Goal: Task Accomplishment & Management: Use online tool/utility

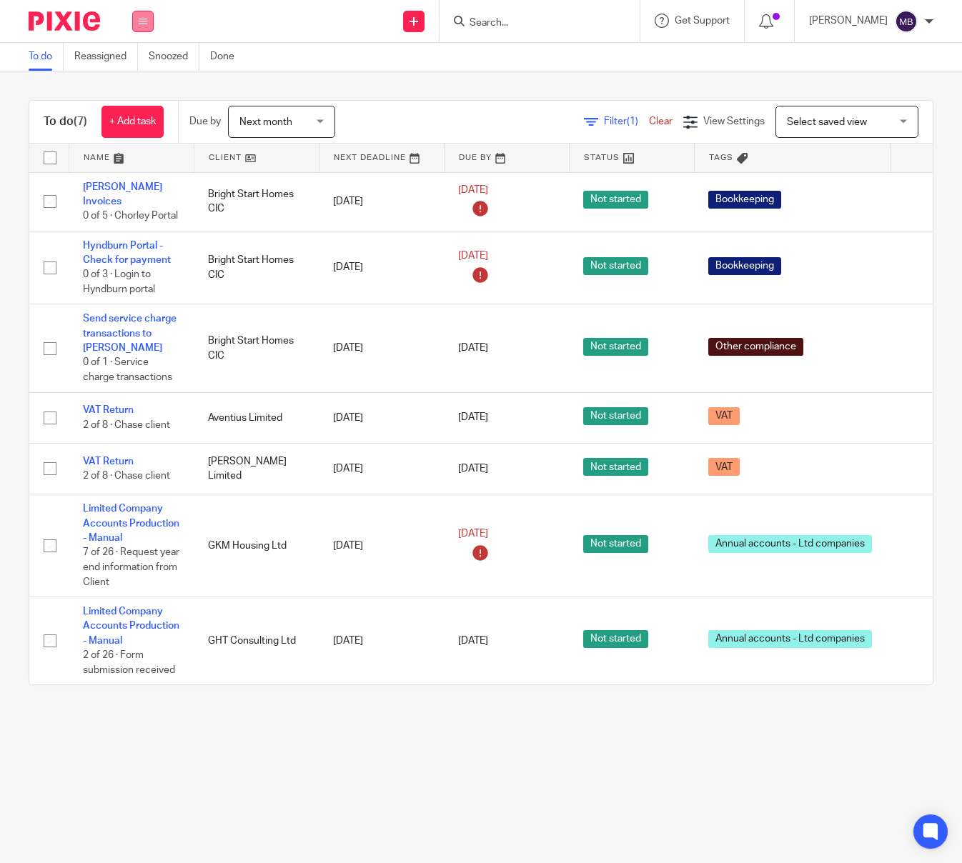
click at [134, 22] on button at bounding box center [142, 21] width 21 height 21
click at [145, 167] on link "Settings" at bounding box center [143, 172] width 38 height 10
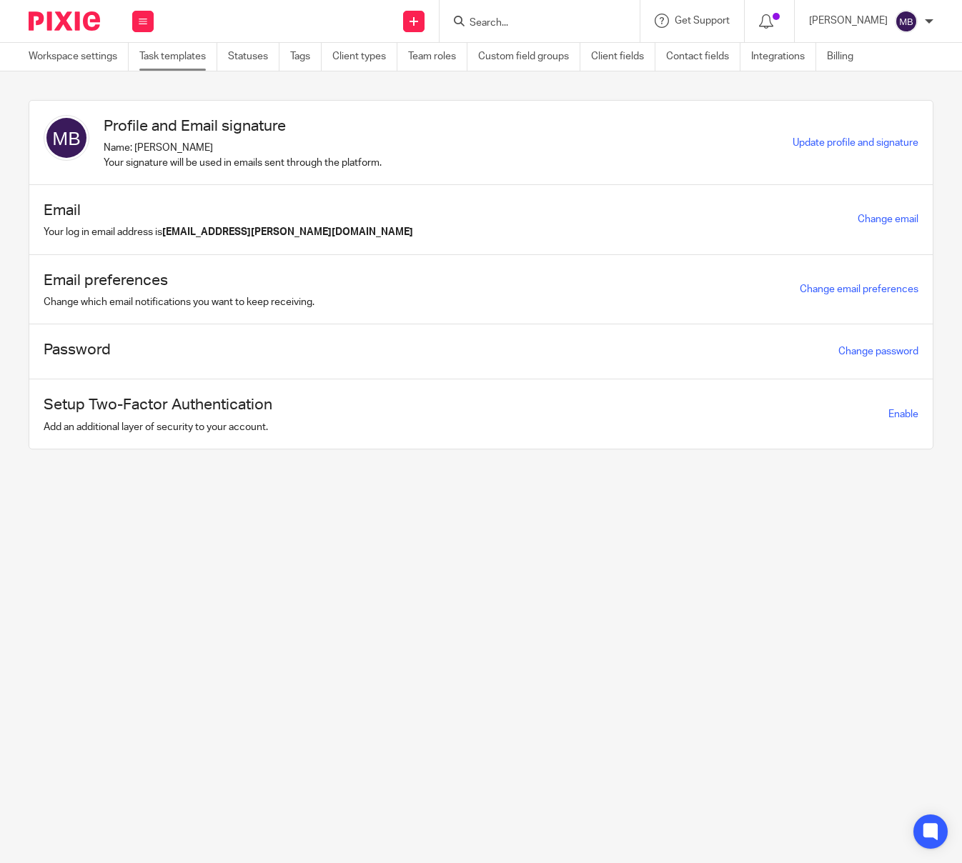
click at [147, 58] on link "Task templates" at bounding box center [178, 57] width 78 height 28
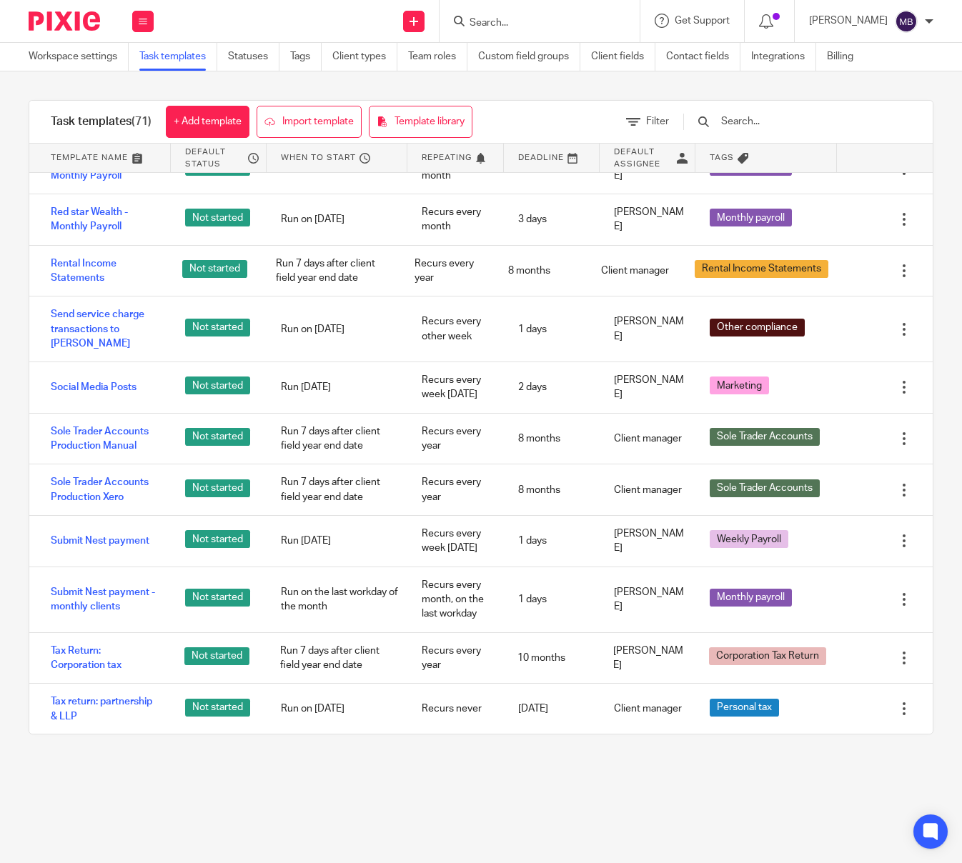
scroll to position [2802, 0]
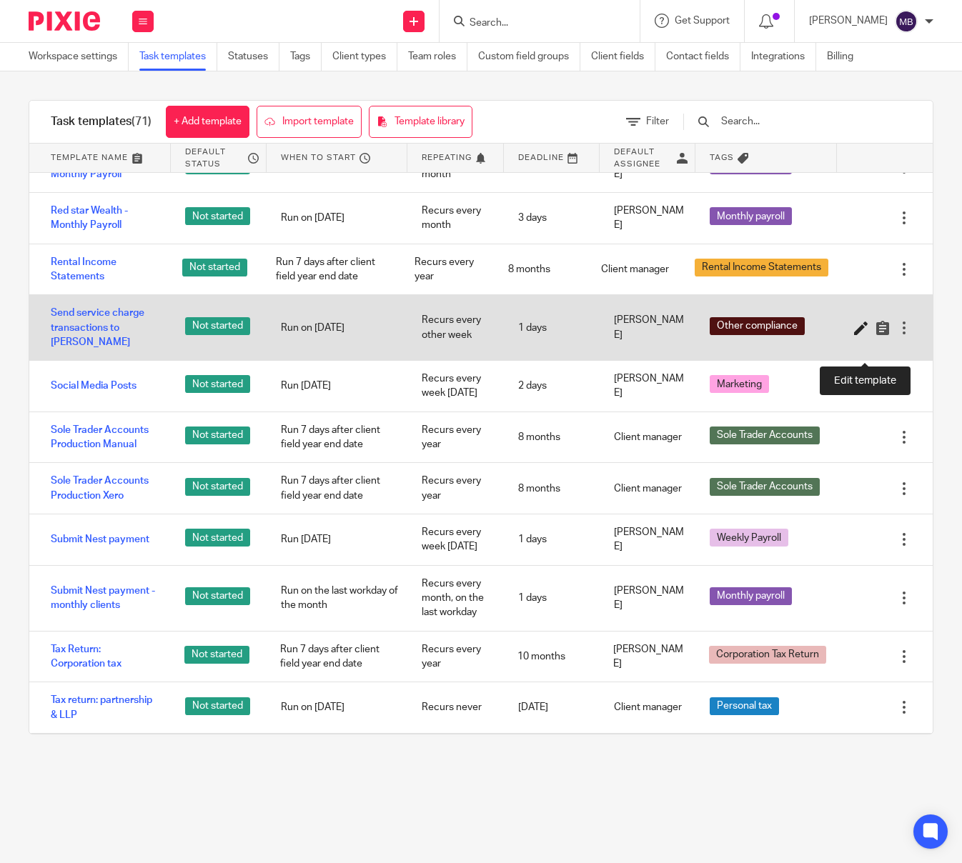
click at [858, 335] on icon at bounding box center [861, 328] width 14 height 14
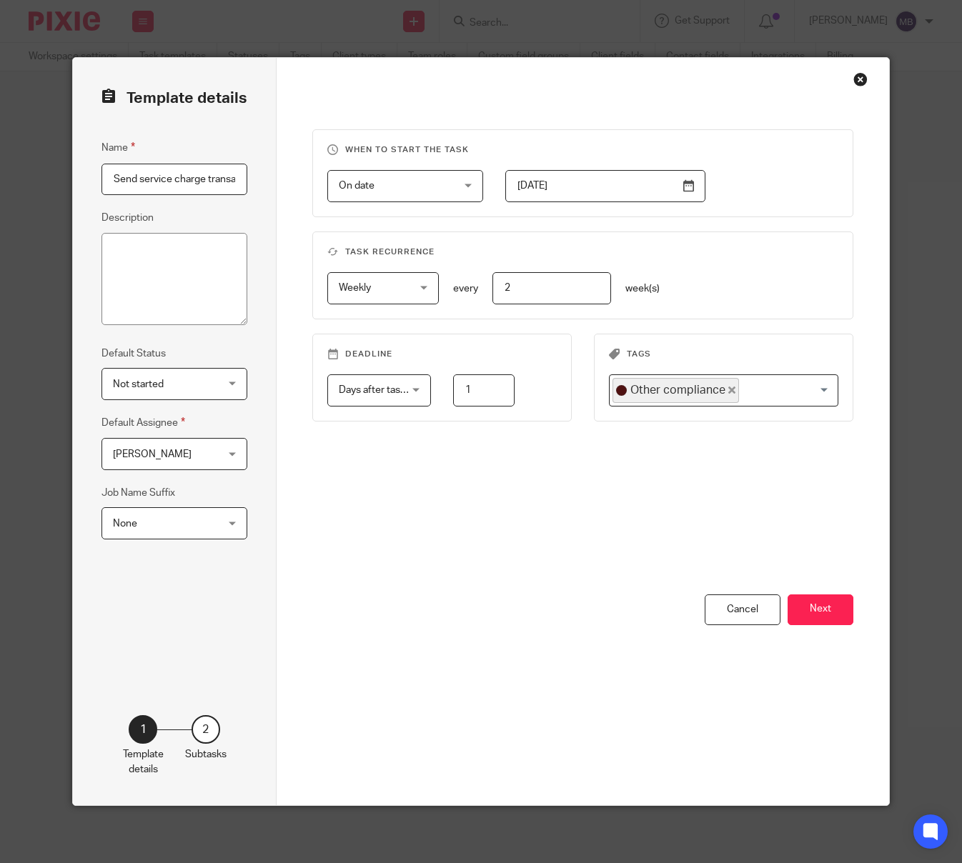
click at [858, 80] on div "Close this dialog window" at bounding box center [860, 79] width 14 height 14
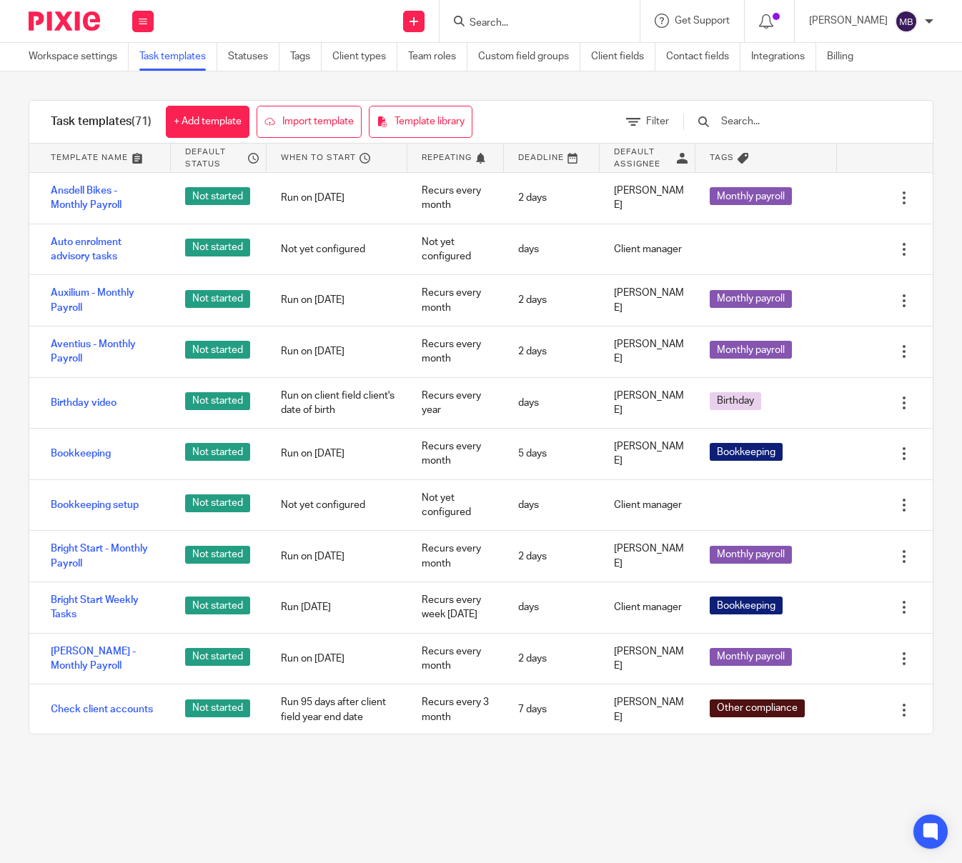
click at [51, 14] on img at bounding box center [64, 20] width 71 height 19
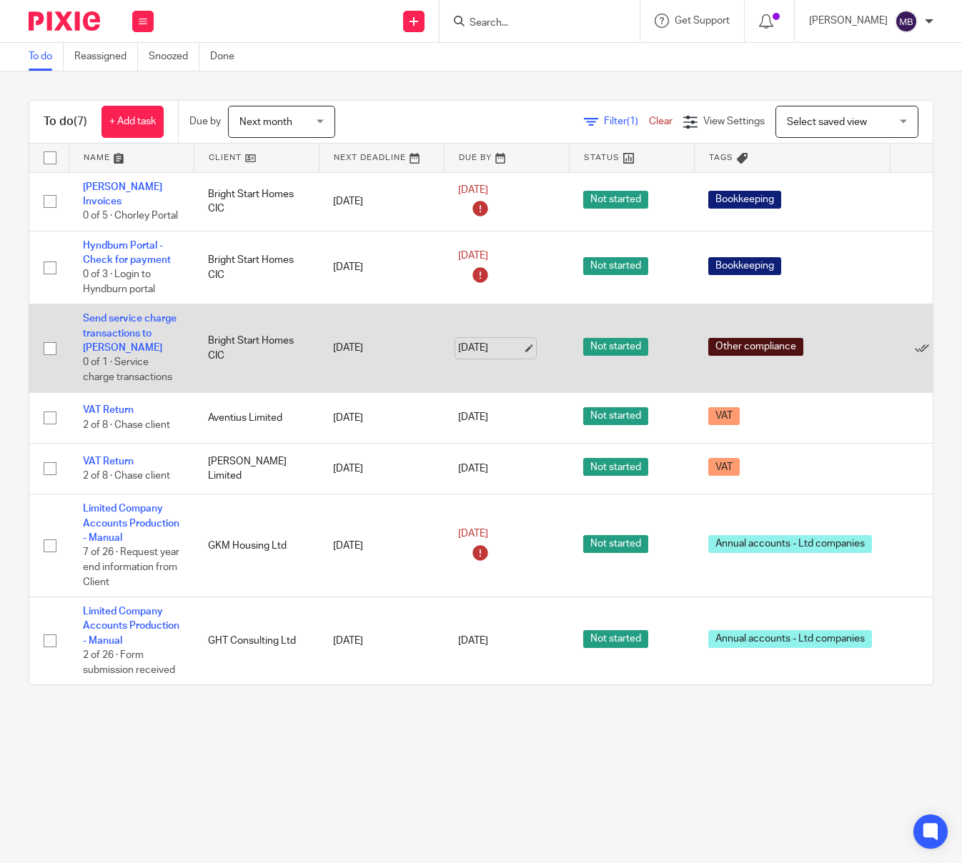
click at [522, 341] on link "12 Aug 2025" at bounding box center [490, 348] width 64 height 15
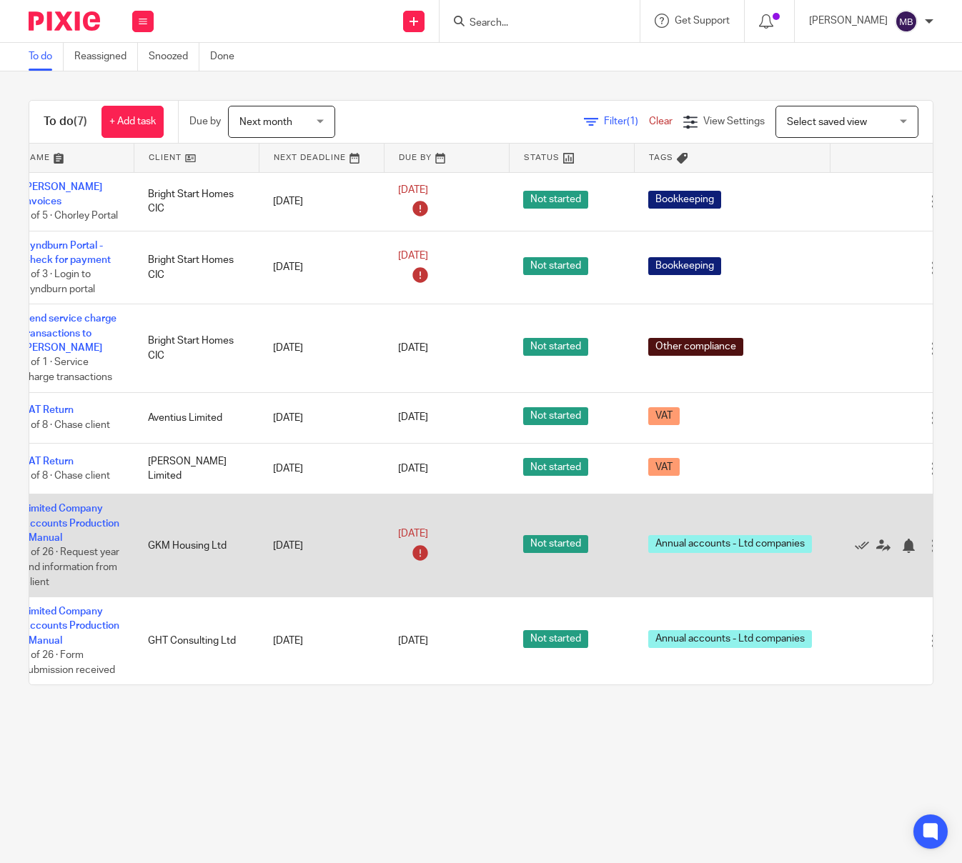
scroll to position [0, 83]
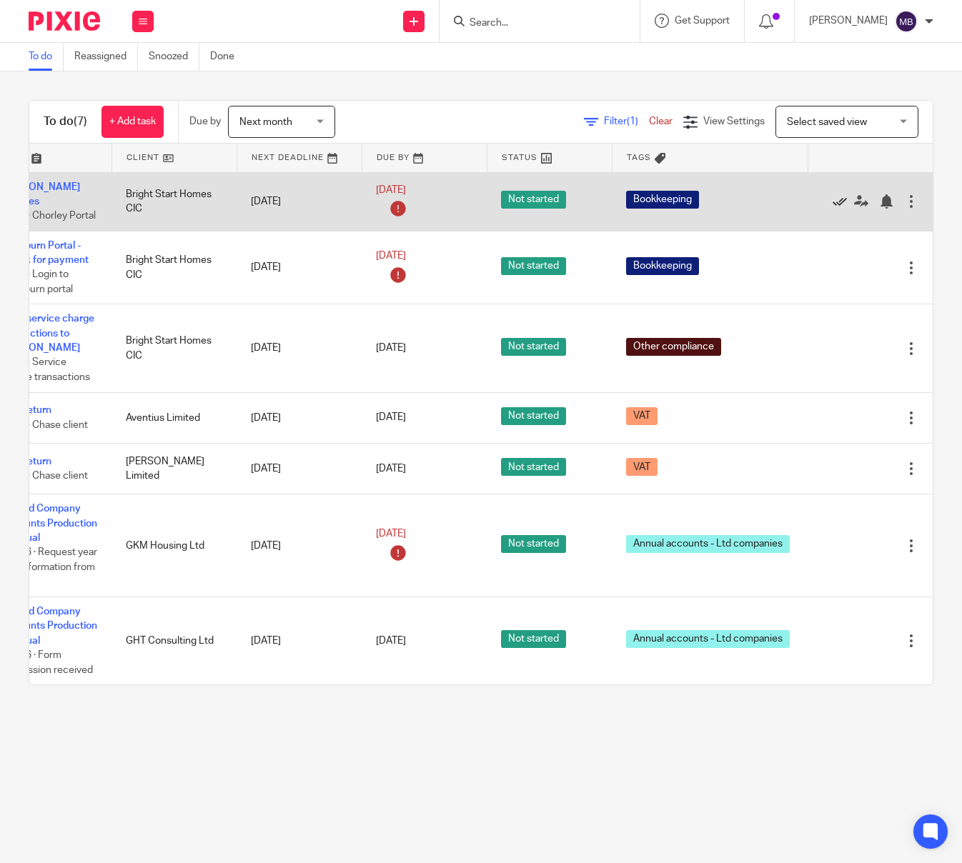
click at [834, 194] on icon at bounding box center [840, 201] width 14 height 14
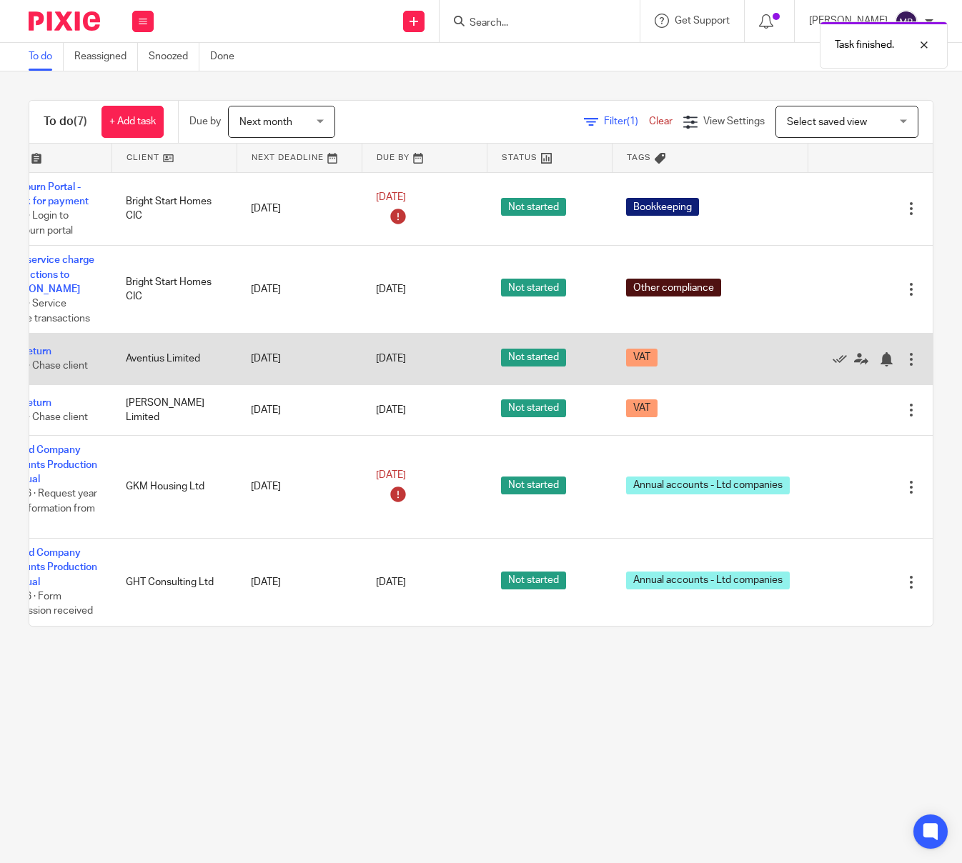
scroll to position [0, 0]
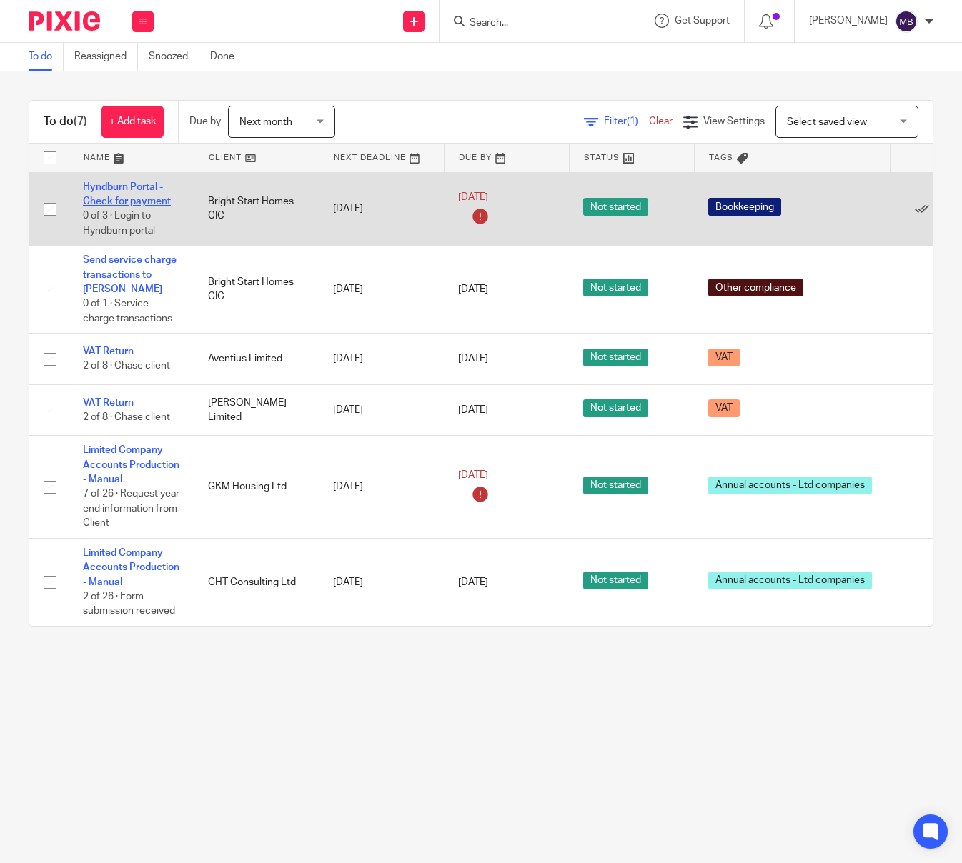
click at [112, 196] on link "Hyndburn Portal - Check for payment" at bounding box center [127, 194] width 88 height 24
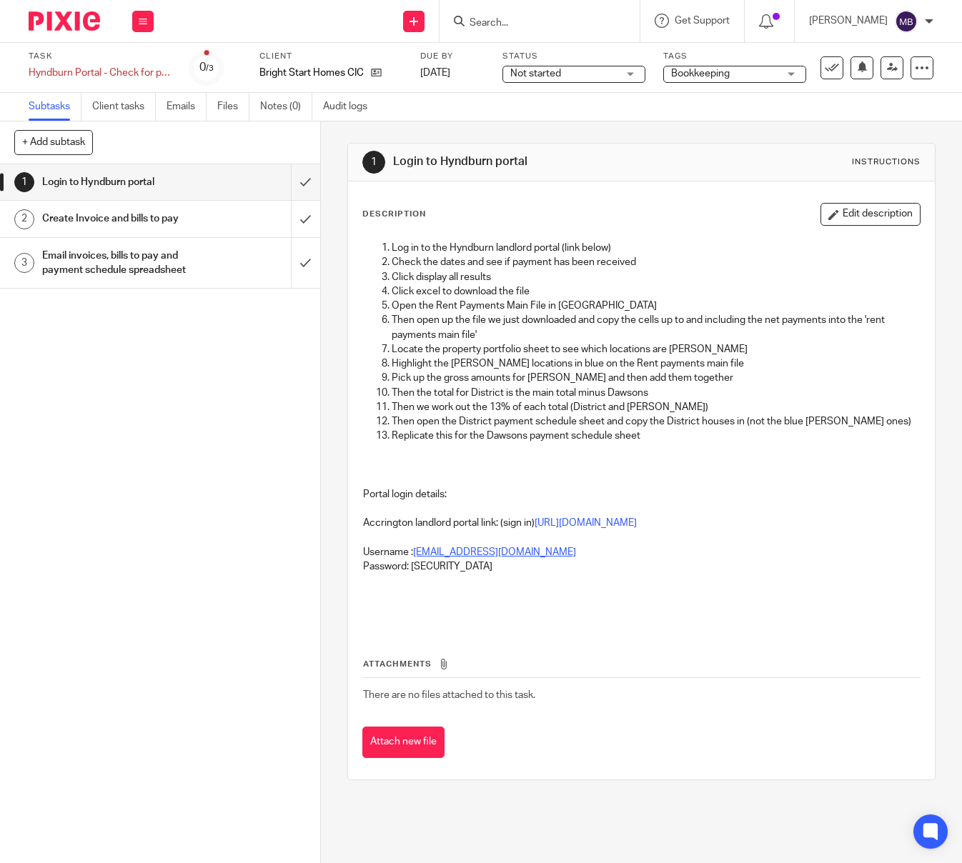
drag, startPoint x: 585, startPoint y: 571, endPoint x: 415, endPoint y: 569, distance: 169.4
click at [415, 560] on p "Username : karlamilne@brightstarthomes.co.uk" at bounding box center [641, 552] width 557 height 14
click at [535, 528] on link "https://onerevsbens.hyndburnbc.capitaone.cloud/publicaccesslive/selfservice/cit…" at bounding box center [586, 523] width 102 height 10
drag, startPoint x: 504, startPoint y: 579, endPoint x: 412, endPoint y: 579, distance: 91.5
click at [412, 574] on p "Password: Brightstarthomes1!" at bounding box center [641, 567] width 557 height 14
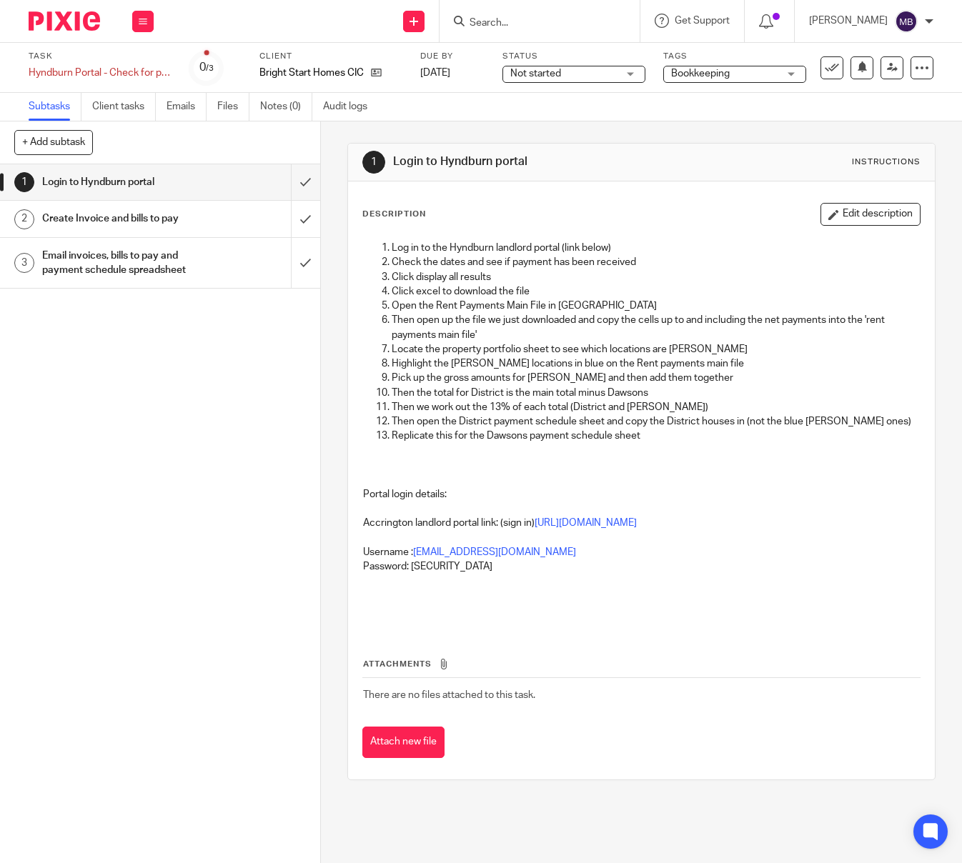
copy p "Brightstarthomes1!"
click at [830, 66] on icon at bounding box center [832, 68] width 14 height 14
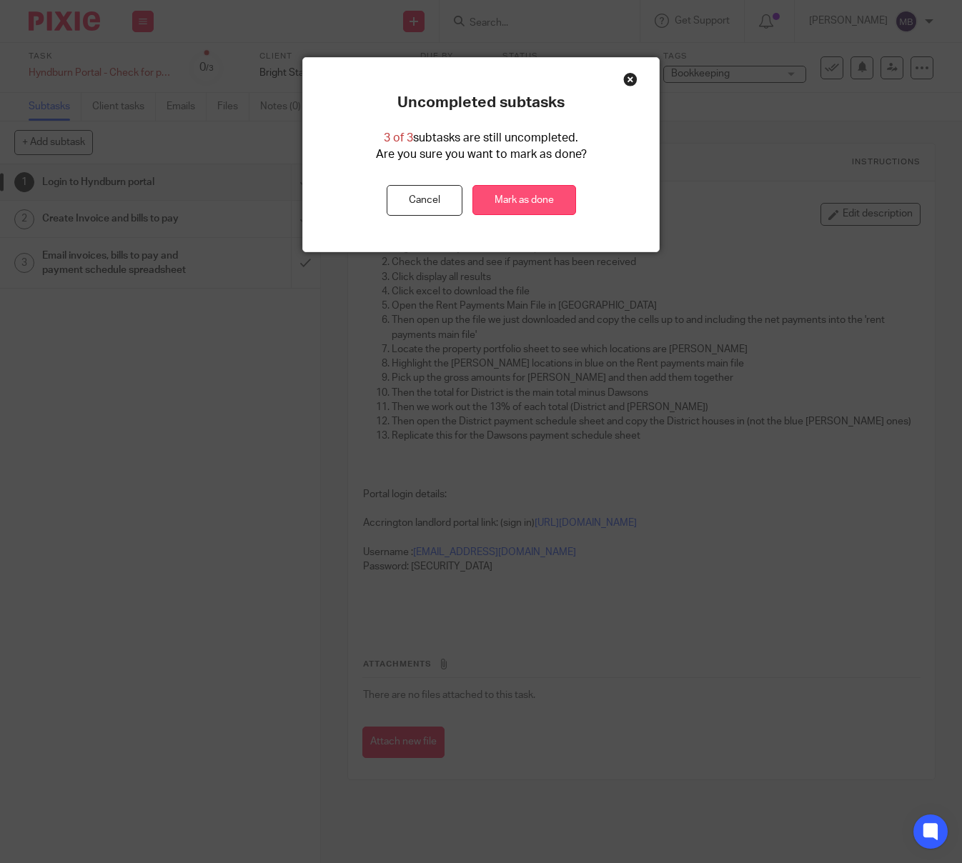
click at [539, 194] on link "Mark as done" at bounding box center [524, 200] width 104 height 31
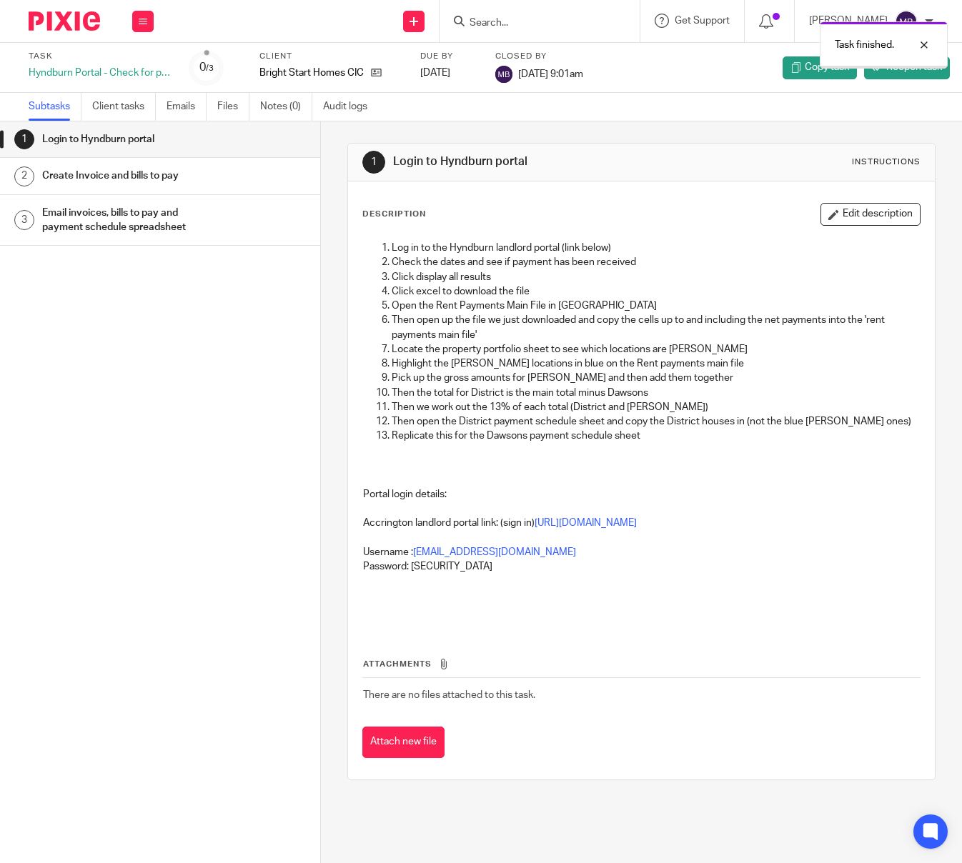
click at [61, 19] on img at bounding box center [64, 20] width 71 height 19
